Goal: Task Accomplishment & Management: Use online tool/utility

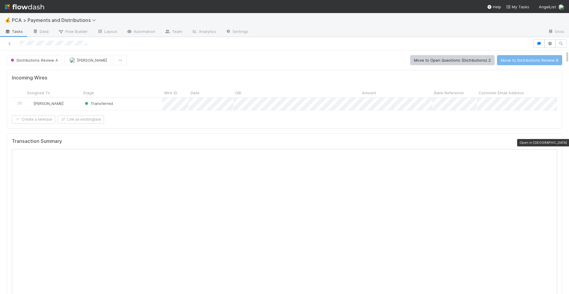
click at [554, 140] on div at bounding box center [554, 142] width 6 height 6
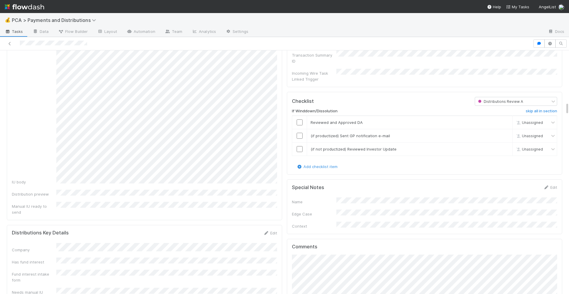
scroll to position [970, 0]
click at [299, 119] on input "checkbox" at bounding box center [299, 122] width 6 height 6
click at [299, 132] on input "checkbox" at bounding box center [299, 135] width 6 height 6
click at [299, 145] on input "checkbox" at bounding box center [299, 148] width 6 height 6
click at [301, 132] on input "checkbox" at bounding box center [299, 135] width 6 height 6
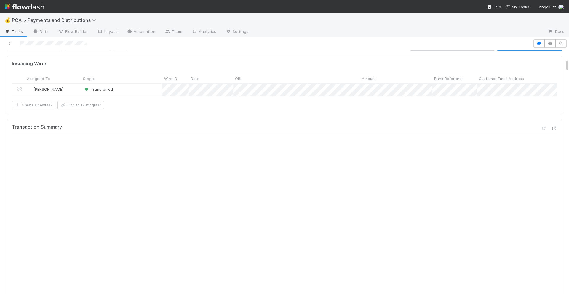
scroll to position [0, 0]
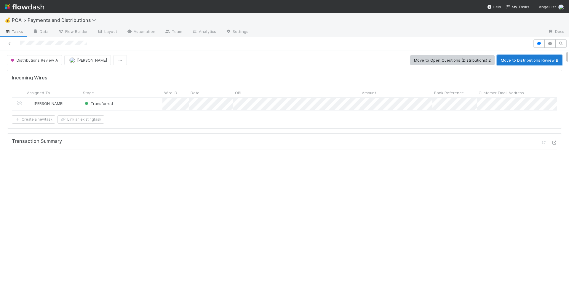
click at [527, 62] on button "Move to Distributions Review B" at bounding box center [529, 60] width 65 height 10
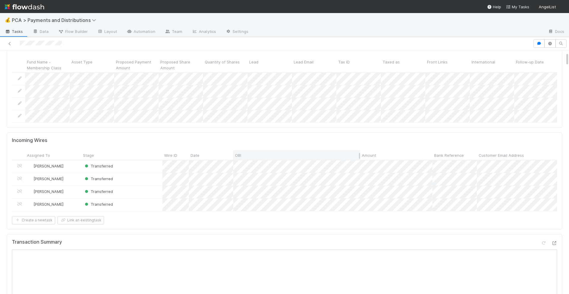
scroll to position [138, 0]
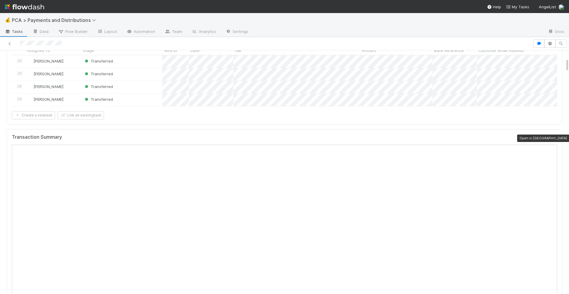
click at [553, 139] on icon at bounding box center [554, 138] width 6 height 4
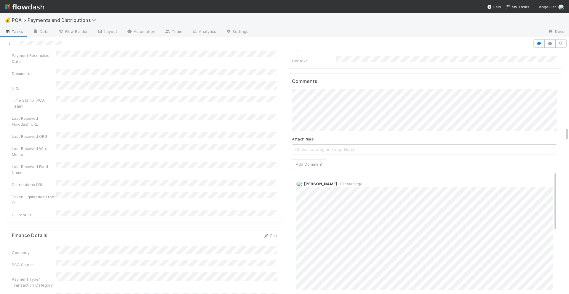
scroll to position [1324, 0]
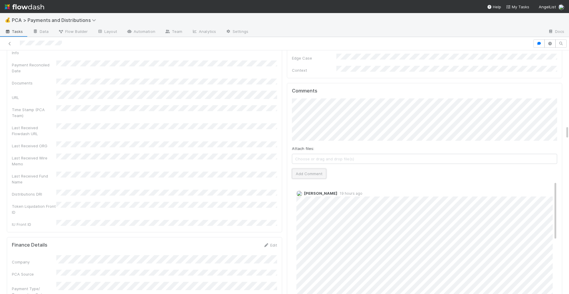
click at [303, 169] on button "Add Comment" at bounding box center [309, 174] width 34 height 10
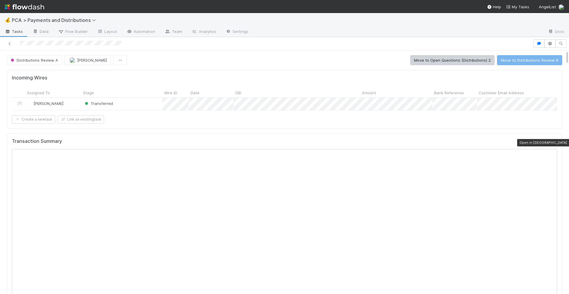
click at [556, 144] on icon at bounding box center [554, 143] width 6 height 4
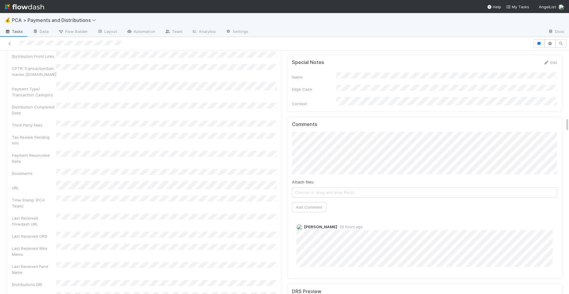
scroll to position [1141, 0]
click at [300, 198] on button "Add Comment" at bounding box center [309, 203] width 34 height 10
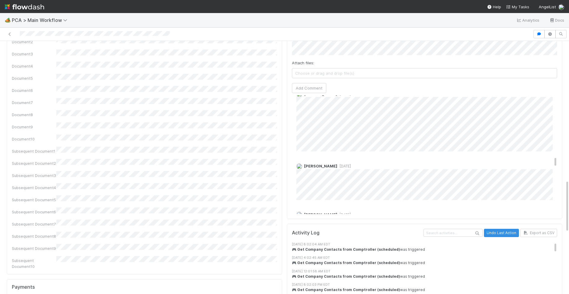
scroll to position [1251, 0]
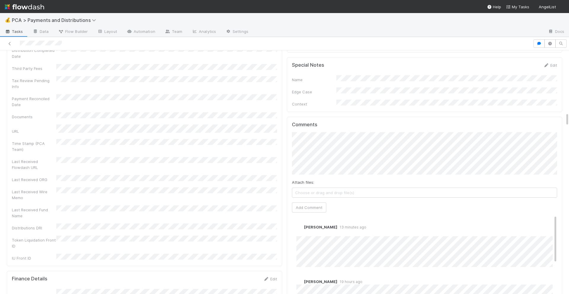
scroll to position [1344, 0]
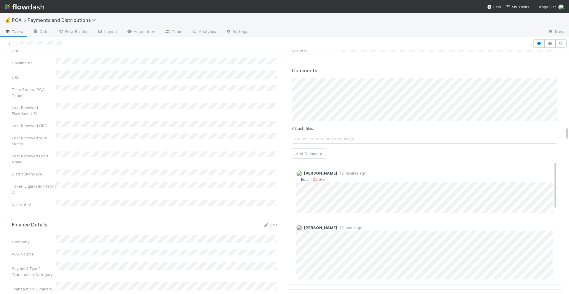
click at [303, 177] on link "Edit" at bounding box center [304, 179] width 7 height 5
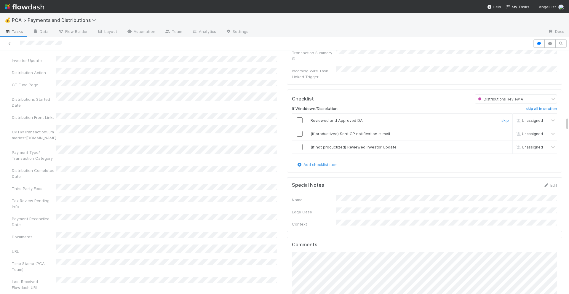
click at [299, 117] on input "checkbox" at bounding box center [299, 120] width 6 height 6
click at [299, 131] on input "checkbox" at bounding box center [299, 134] width 6 height 6
click at [299, 144] on input "checkbox" at bounding box center [299, 147] width 6 height 6
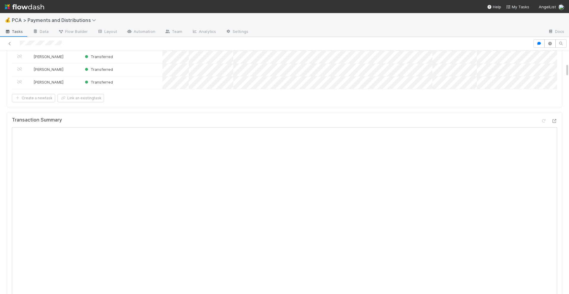
scroll to position [0, 0]
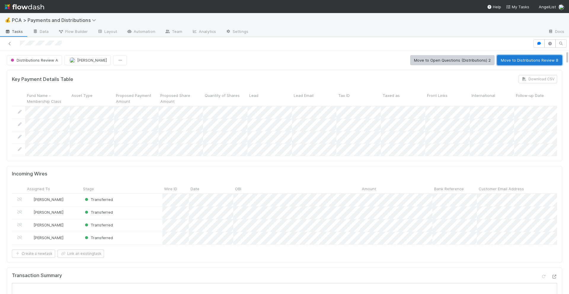
click at [522, 60] on button "Move to Distributions Review B" at bounding box center [529, 60] width 65 height 10
